Goal: Task Accomplishment & Management: Use online tool/utility

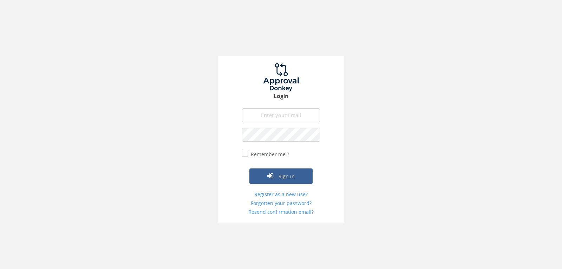
click at [274, 112] on input "email" at bounding box center [281, 115] width 78 height 14
click at [272, 117] on input "[EMAIL_ADDRESS][DOMAIN_NAME]" at bounding box center [281, 115] width 78 height 14
type input "info@trouidees.co.za"
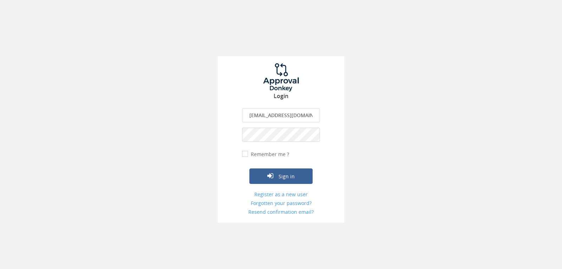
click at [249, 168] on button "Sign in" at bounding box center [280, 175] width 63 height 15
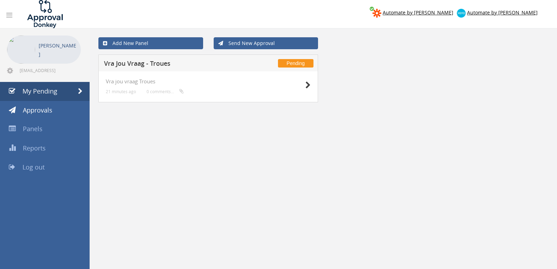
click at [304, 86] on div at bounding box center [292, 84] width 35 height 13
click at [307, 84] on icon at bounding box center [307, 84] width 5 height 7
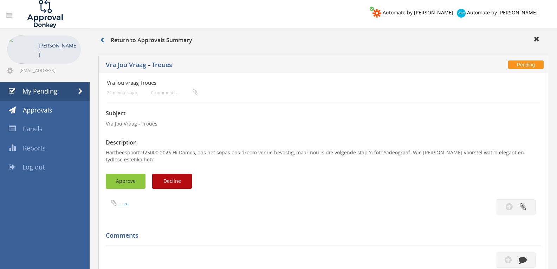
click at [127, 180] on button "Approve" at bounding box center [126, 180] width 40 height 15
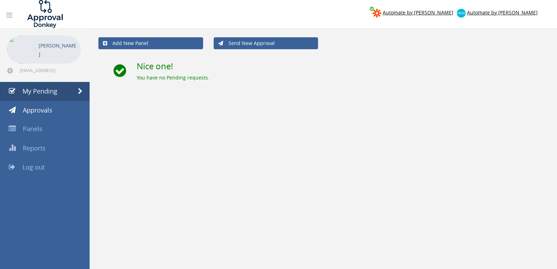
click at [47, 164] on link "Log out" at bounding box center [45, 167] width 90 height 19
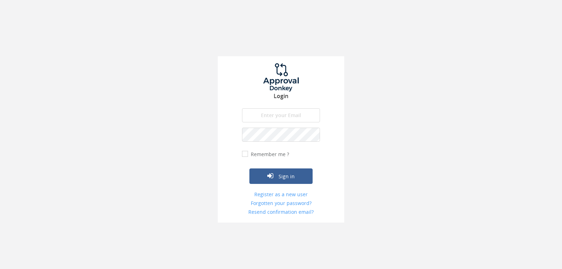
click at [302, 113] on input "email" at bounding box center [281, 115] width 78 height 14
type input "[EMAIL_ADDRESS][DOMAIN_NAME]"
click at [249, 168] on button "Sign in" at bounding box center [280, 175] width 63 height 15
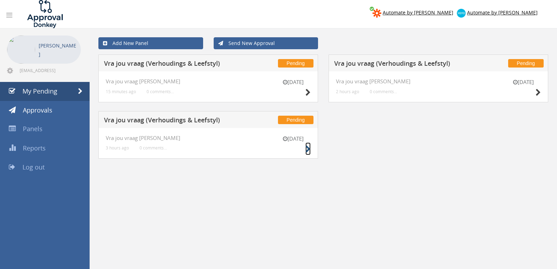
click at [306, 146] on icon at bounding box center [307, 148] width 5 height 7
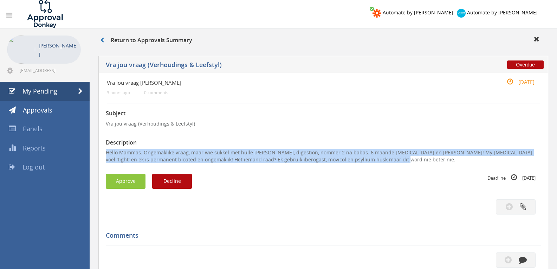
drag, startPoint x: 374, startPoint y: 160, endPoint x: 103, endPoint y: 150, distance: 271.7
click at [103, 150] on div "Vra jou vraag V-L 3 hours ago 0 comments... 8 Sep Subject Vra jou vraag (Verhou…" at bounding box center [323, 229] width 450 height 313
copy p "Hello Mammas. Ongemaklike vraag, maar wie sukkel met hulle maag, digestion, nom…"
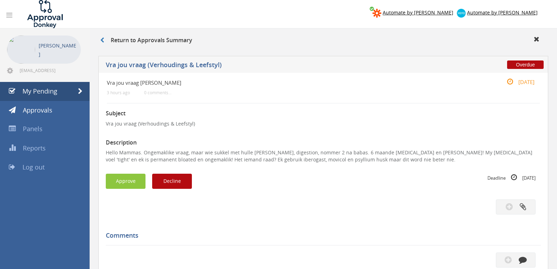
click at [176, 190] on div "Subject Vra jou vraag (Verhoudings & Leefstyl) Description Hello Mammas. Ongema…" at bounding box center [323, 240] width 435 height 275
click at [176, 184] on button "Decline" at bounding box center [172, 180] width 40 height 15
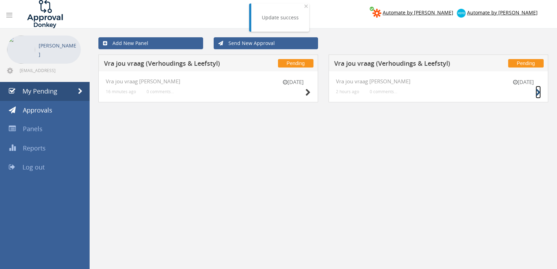
click at [535, 93] on icon at bounding box center [537, 92] width 5 height 7
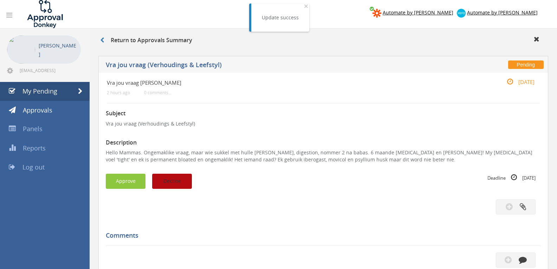
click at [191, 176] on button "Decline" at bounding box center [172, 180] width 40 height 15
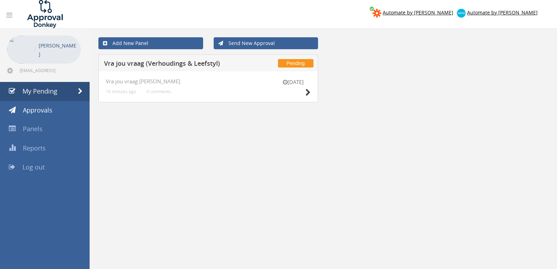
click at [300, 96] on div "[DATE]" at bounding box center [292, 88] width 35 height 20
click at [304, 93] on div "[DATE]" at bounding box center [292, 88] width 35 height 20
click at [308, 94] on icon at bounding box center [307, 92] width 5 height 7
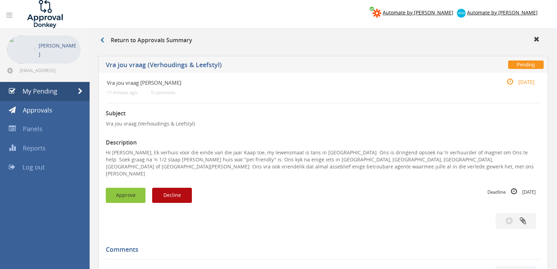
click at [135, 188] on button "Approve" at bounding box center [126, 195] width 40 height 15
